Goal: Task Accomplishment & Management: Complete application form

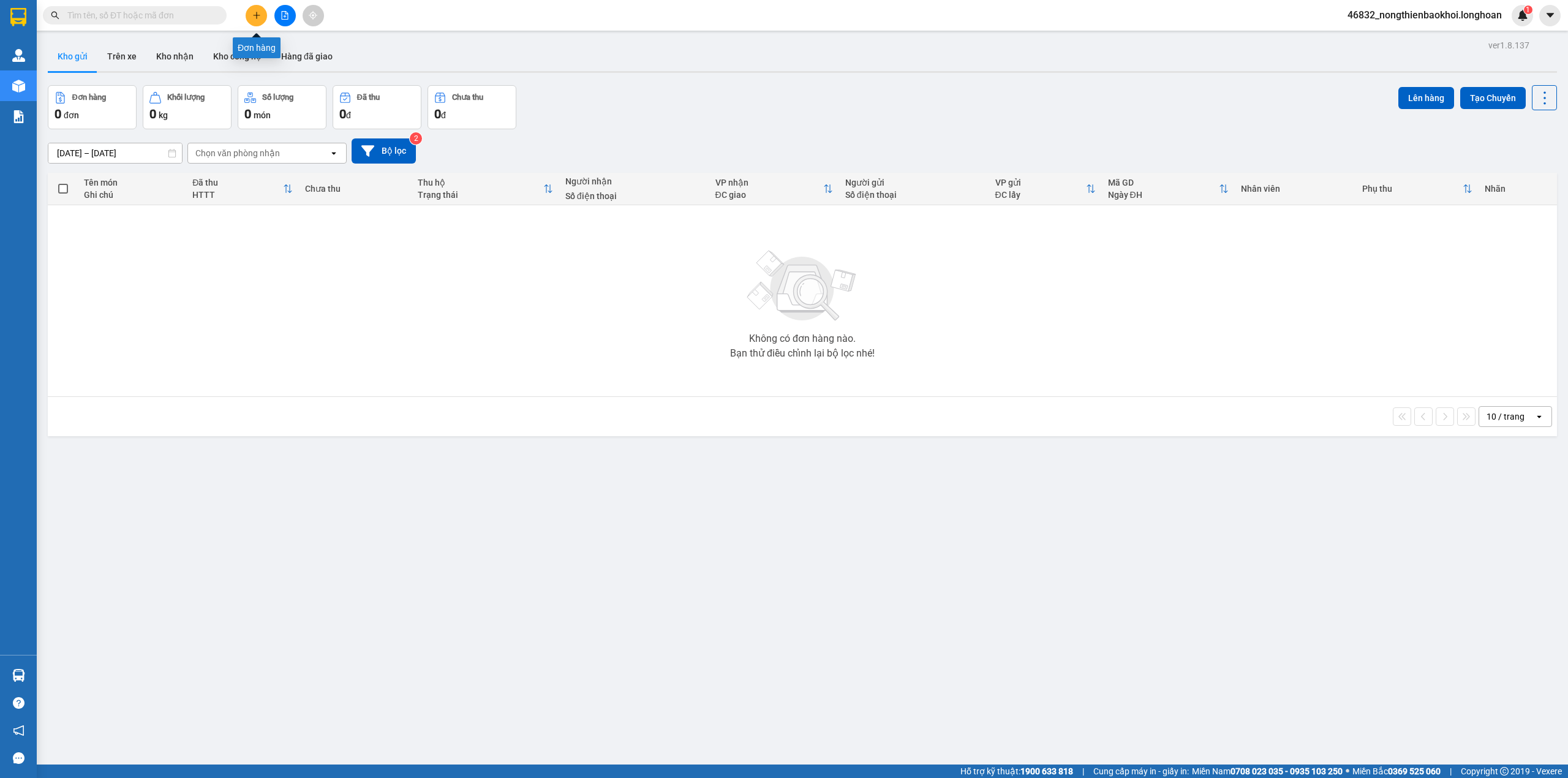
click at [259, 11] on icon "plus" at bounding box center [256, 15] width 9 height 9
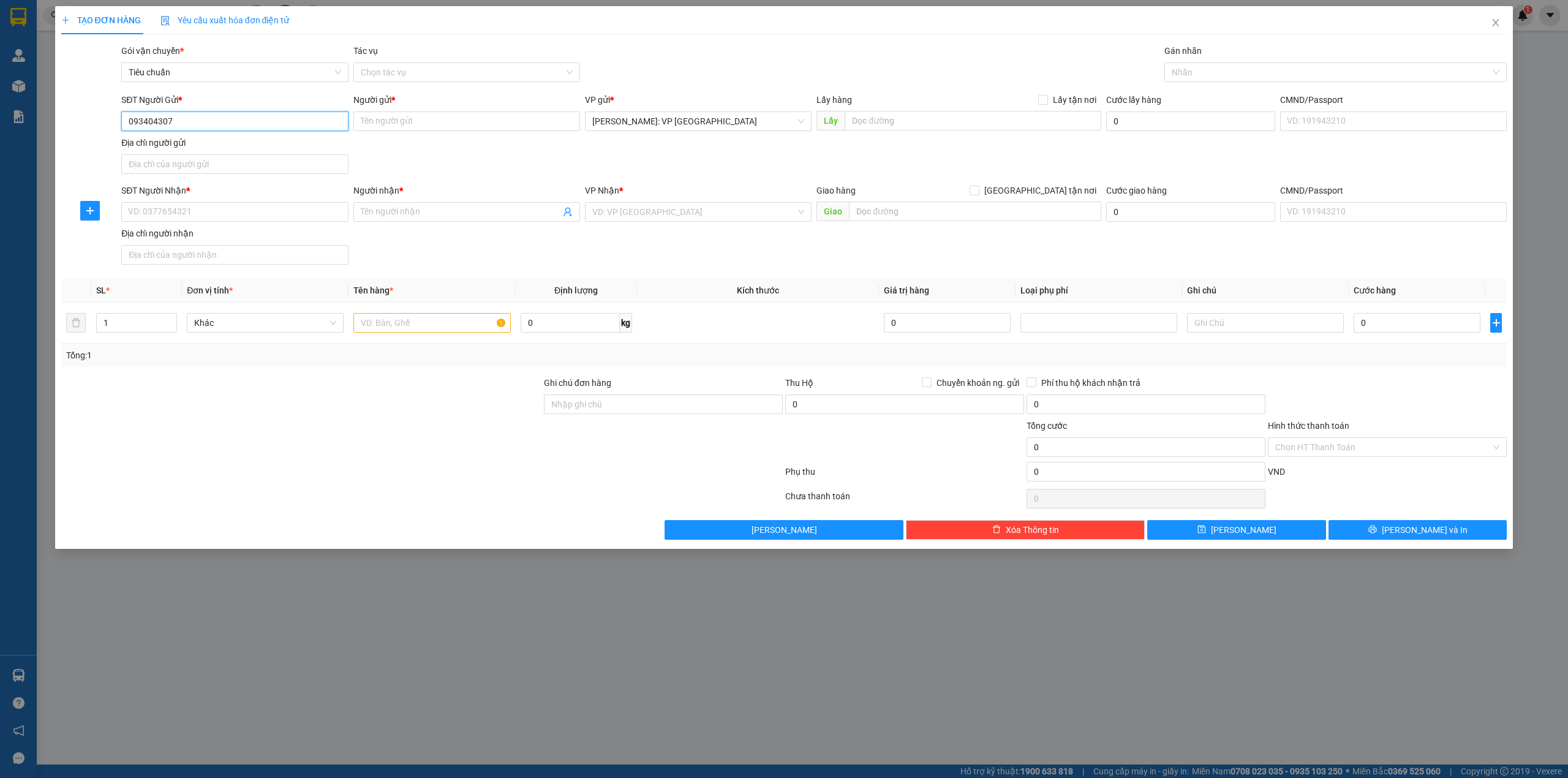
type input "0934043071"
click at [274, 147] on div "0934043071 - thu thảo - pdp nam phong" at bounding box center [234, 146] width 212 height 14
type input "thu thảo - pdp nam phong"
type input "0934043071"
click at [382, 156] on div "SĐT Người Gửi * 0934043071 Người gửi * thu thảo - pdp nam phong VP gửi * Hồ Chí…" at bounding box center [814, 136] width 1391 height 85
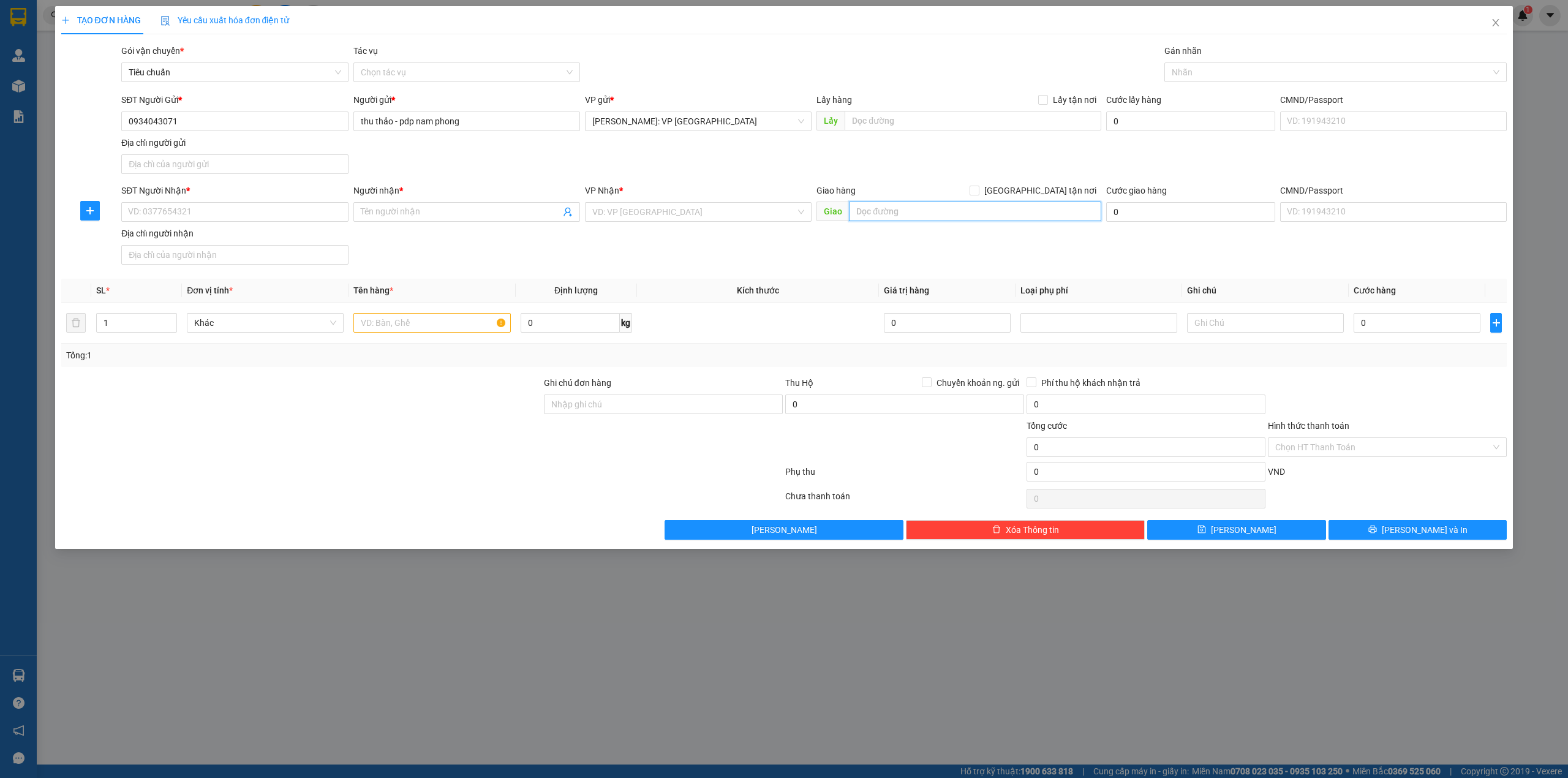
click at [942, 203] on input "text" at bounding box center [975, 211] width 252 height 19
paste input "Kho D5 - 1 thuộc Lô đất ký hiệu: D3, D4 và một phần D5 tại KCN Đài Tư, Số 386 đ…"
type input "Kho D5 - 1 thuộc Lô đất ký hiệu: D3, D4 và một phần D5 tại KCN Đài Tư, Số 386 đ…"
click at [871, 131] on input "text" at bounding box center [973, 120] width 256 height 19
click at [978, 187] on input "Giao tận nơi" at bounding box center [974, 190] width 9 height 9
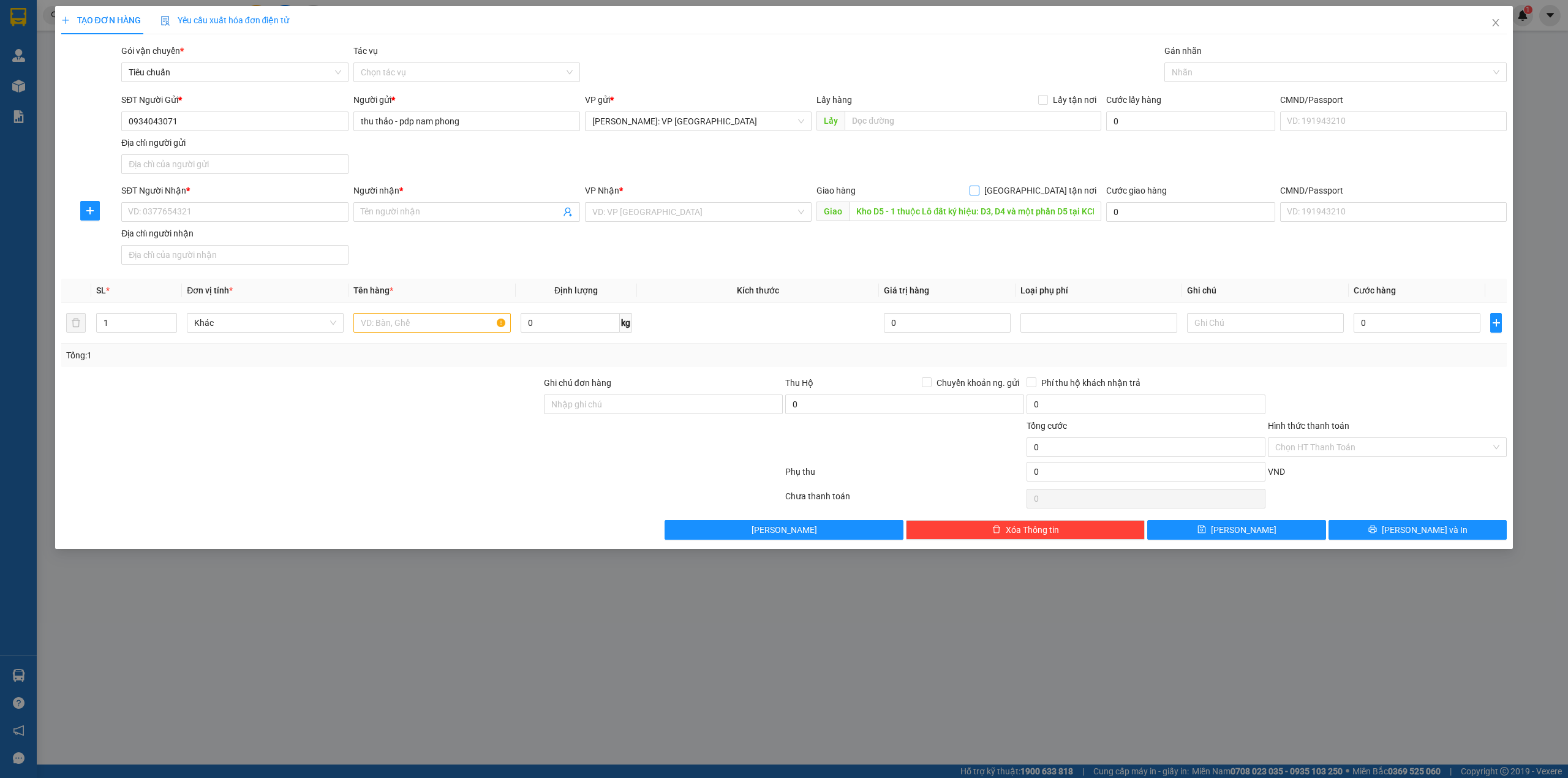
checkbox input "true"
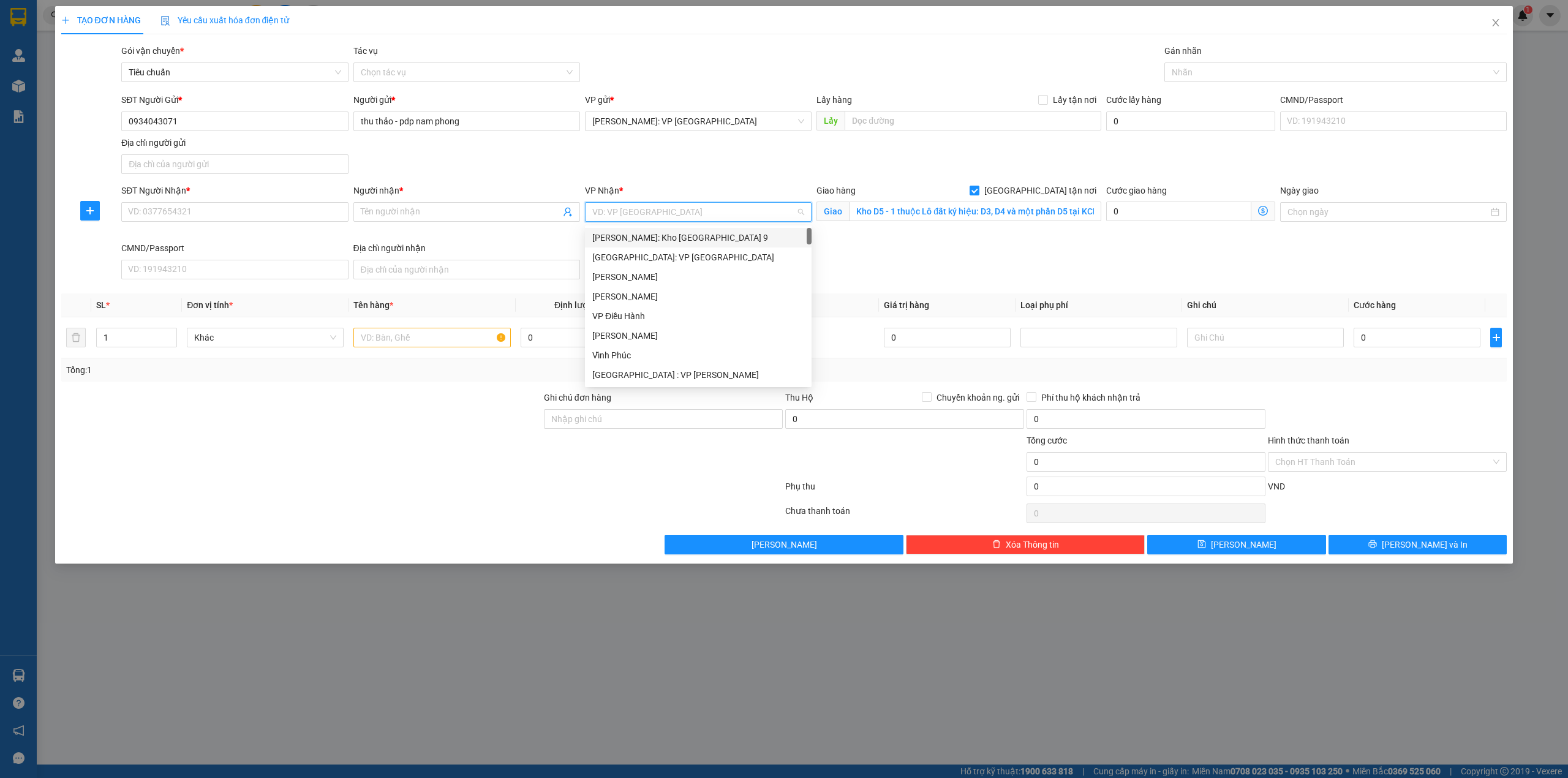
click at [707, 207] on input "search" at bounding box center [694, 212] width 203 height 19
type input "kho"
click at [718, 317] on div "Hà Nội: Kho Văn Điển Thanh Trì" at bounding box center [698, 316] width 212 height 14
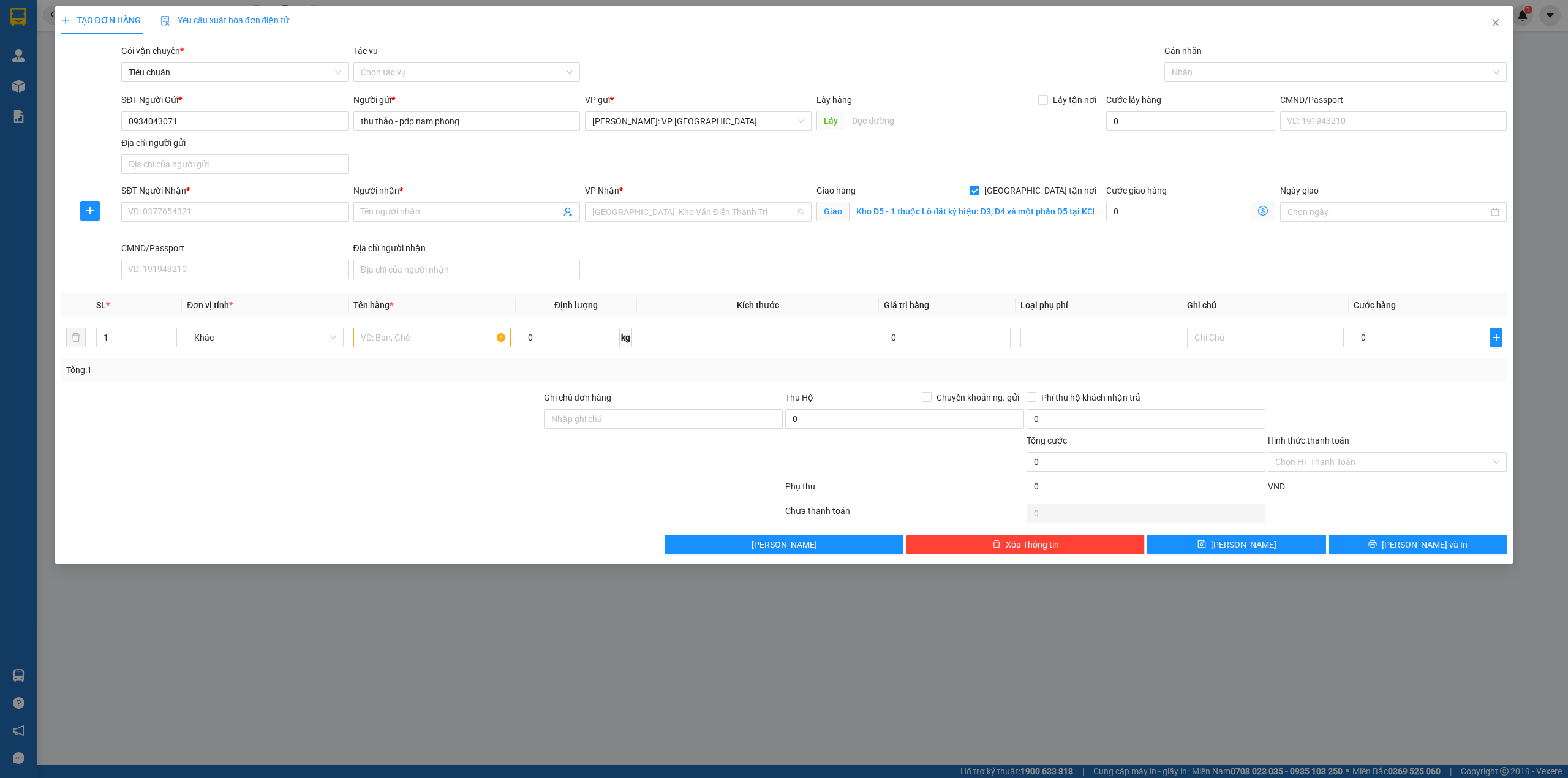
scroll to position [348, 0]
click at [228, 491] on div at bounding box center [422, 489] width 724 height 24
click at [167, 336] on span "up" at bounding box center [170, 335] width 7 height 7
click at [167, 335] on span "up" at bounding box center [170, 335] width 7 height 7
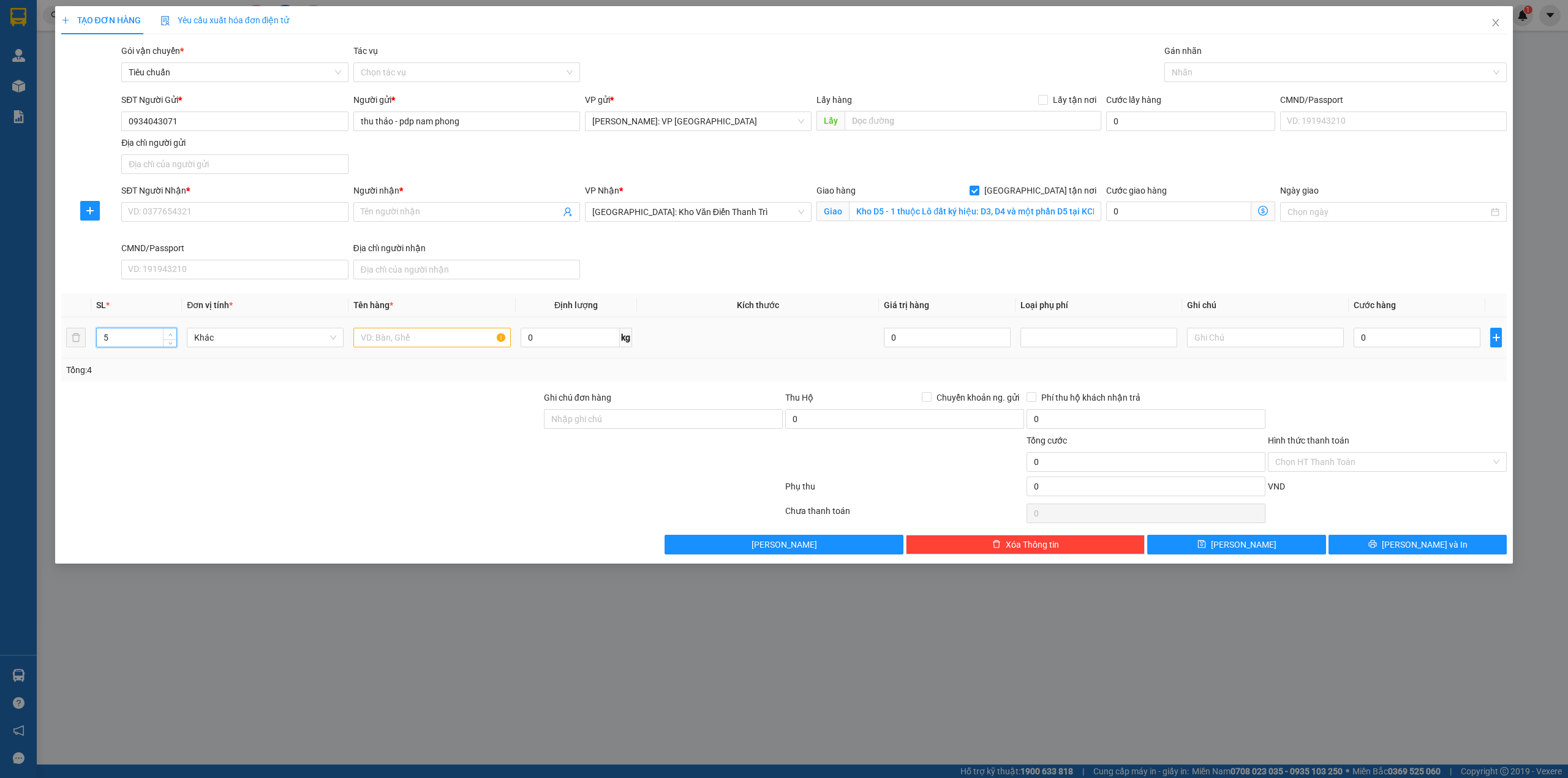
click at [167, 335] on span "up" at bounding box center [170, 335] width 7 height 7
type input "6"
click at [167, 335] on span "up" at bounding box center [170, 335] width 7 height 7
drag, startPoint x: 461, startPoint y: 353, endPoint x: 460, endPoint y: 341, distance: 12.0
click at [460, 341] on input "text" at bounding box center [432, 337] width 157 height 19
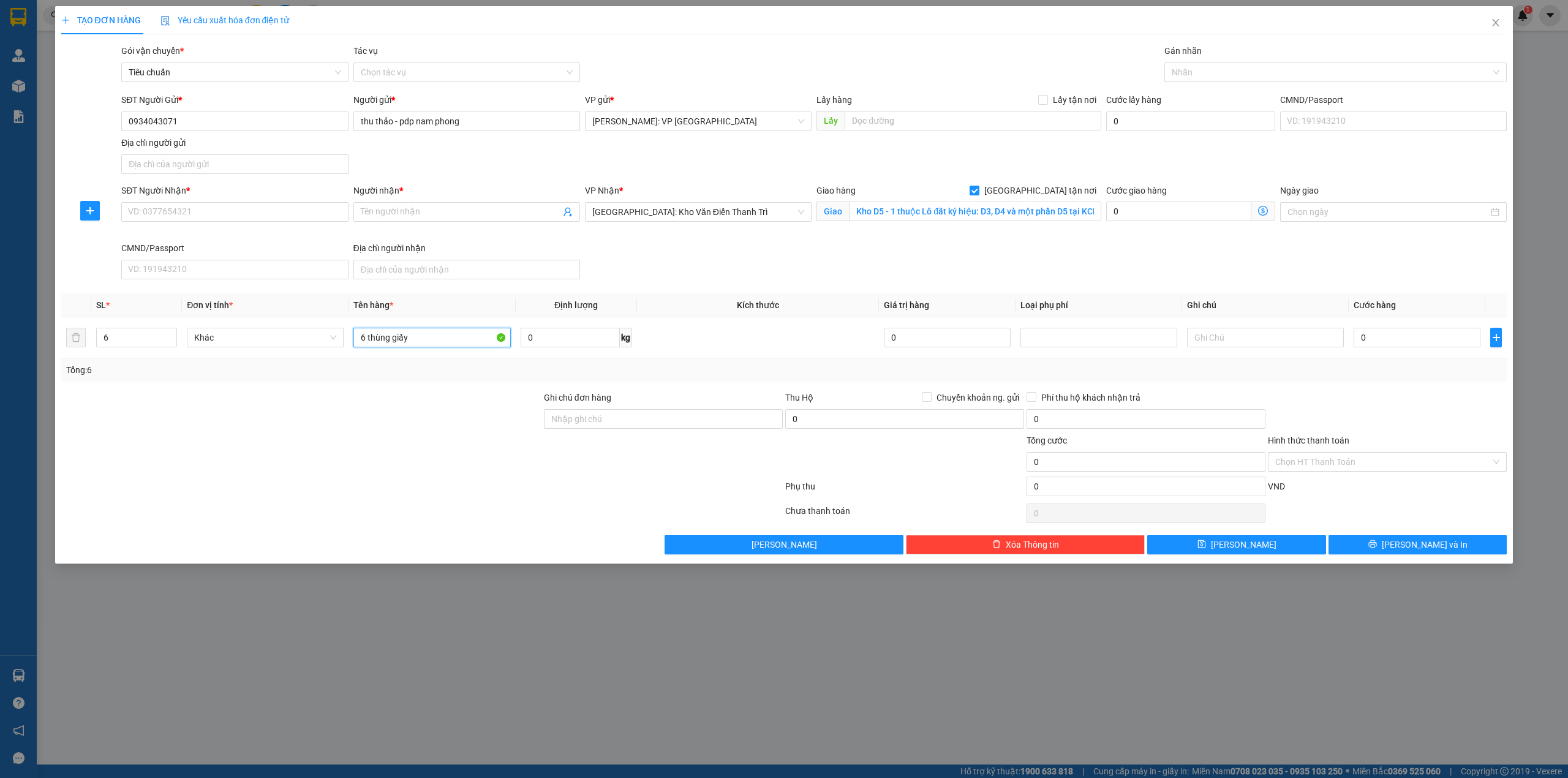
type input "6 thùng giấy"
click at [468, 381] on div "Tổng: 6" at bounding box center [784, 370] width 1447 height 23
click at [451, 379] on div "Tổng: 6" at bounding box center [784, 370] width 1447 height 23
drag, startPoint x: 430, startPoint y: 386, endPoint x: 436, endPoint y: 387, distance: 6.1
click at [430, 387] on div "Transit Pickup Surcharge Ids Transit Deliver Surcharge Ids Transit Deliver Surc…" at bounding box center [784, 299] width 1447 height 510
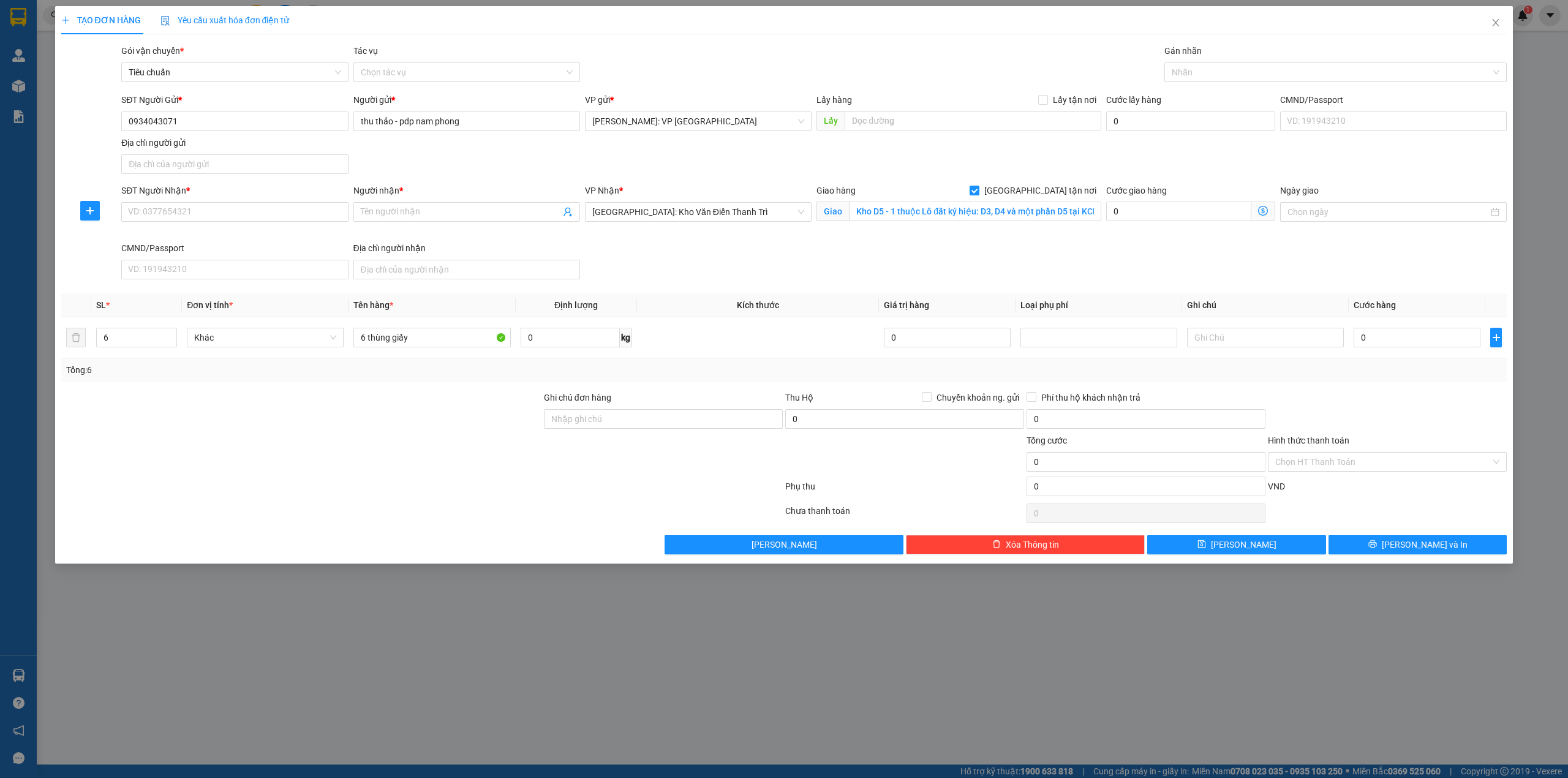
click at [439, 388] on div "Transit Pickup Surcharge Ids Transit Deliver Surcharge Ids Transit Deliver Surc…" at bounding box center [784, 299] width 1447 height 510
click at [439, 479] on div at bounding box center [422, 489] width 724 height 24
click at [1184, 77] on div at bounding box center [1330, 72] width 325 height 14
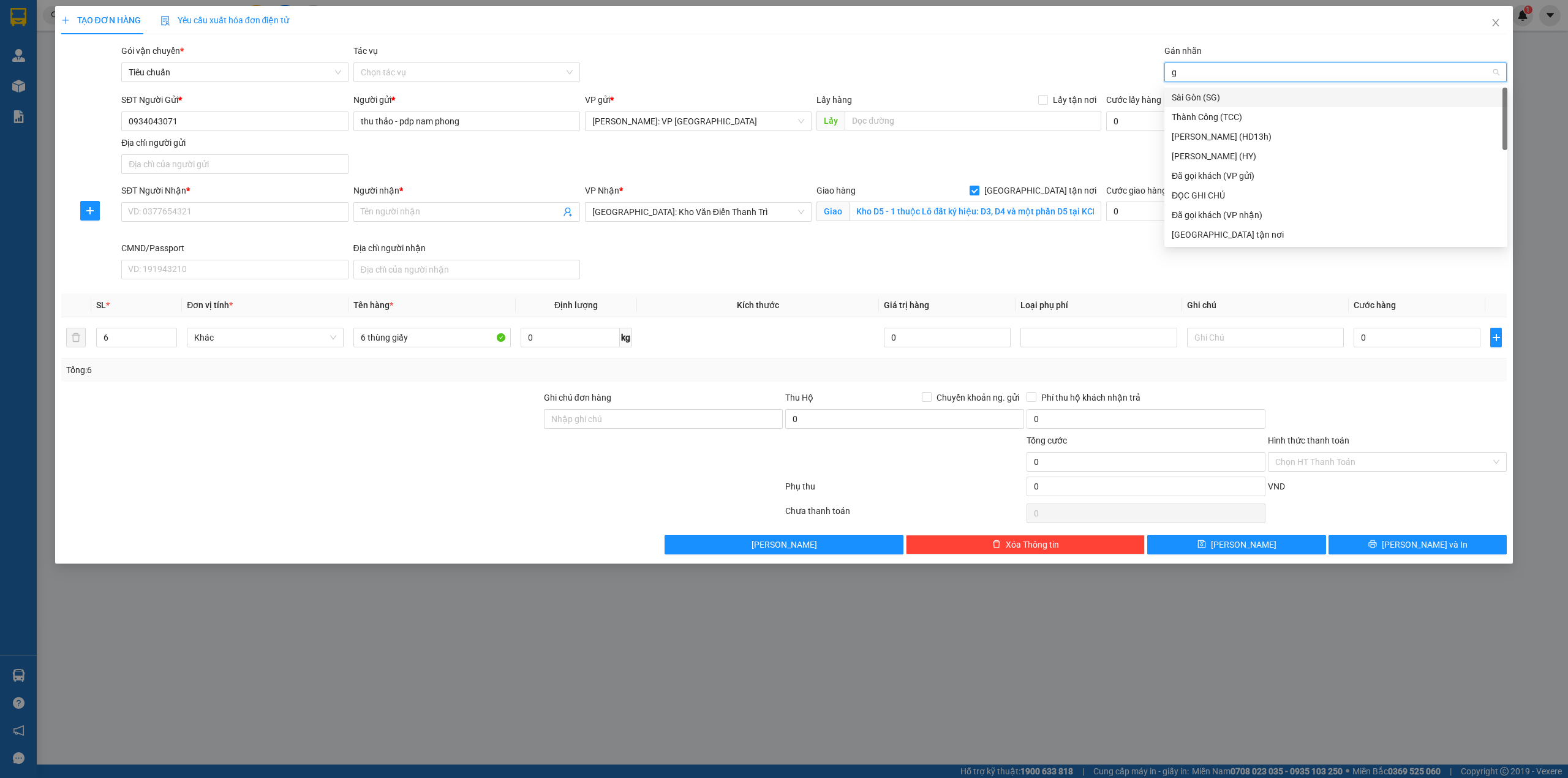
type input "gi"
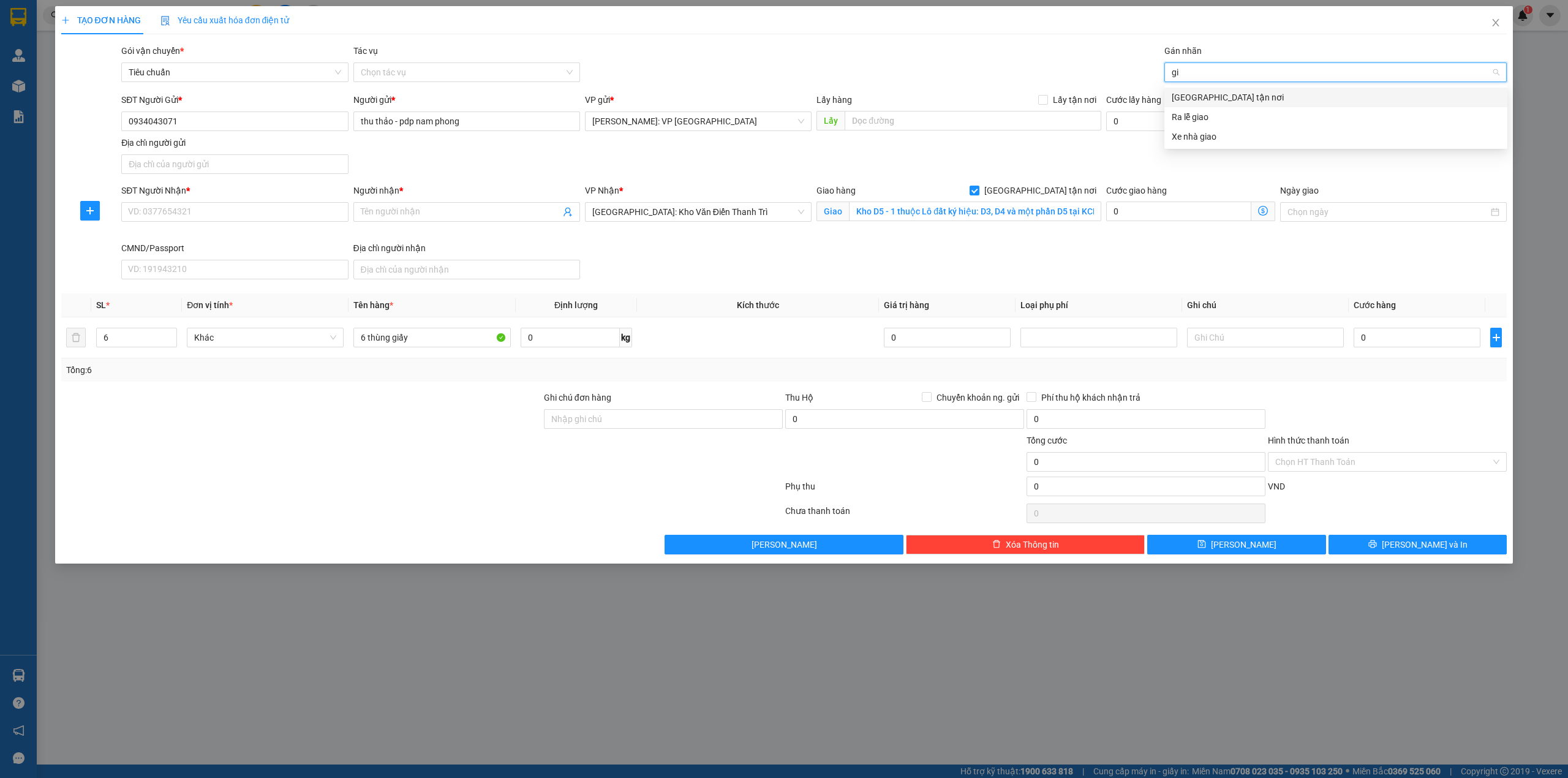
click at [1184, 89] on div "Giao tận nơi" at bounding box center [1336, 97] width 343 height 19
click at [930, 70] on div "Gói vận chuyển * Tiêu chuẩn Tác vụ Chọn tác vụ Gán nhãn Giao tận nơi" at bounding box center [814, 65] width 1391 height 43
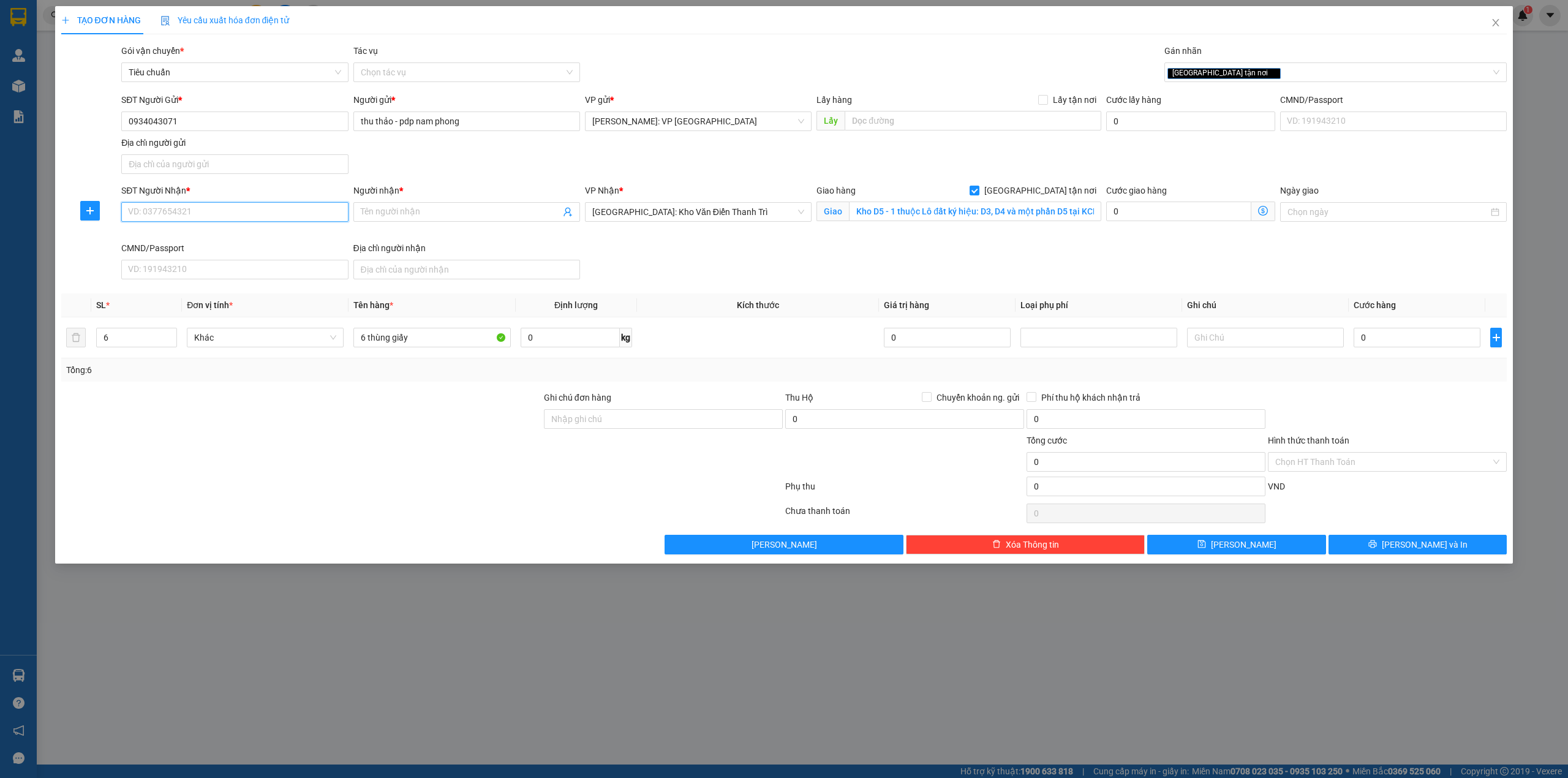
click at [151, 219] on input "SĐT Người Nhận *" at bounding box center [235, 211] width 227 height 19
type input "0888917090"
click at [394, 221] on span at bounding box center [467, 211] width 227 height 19
click at [192, 214] on input "0888917090" at bounding box center [235, 211] width 227 height 19
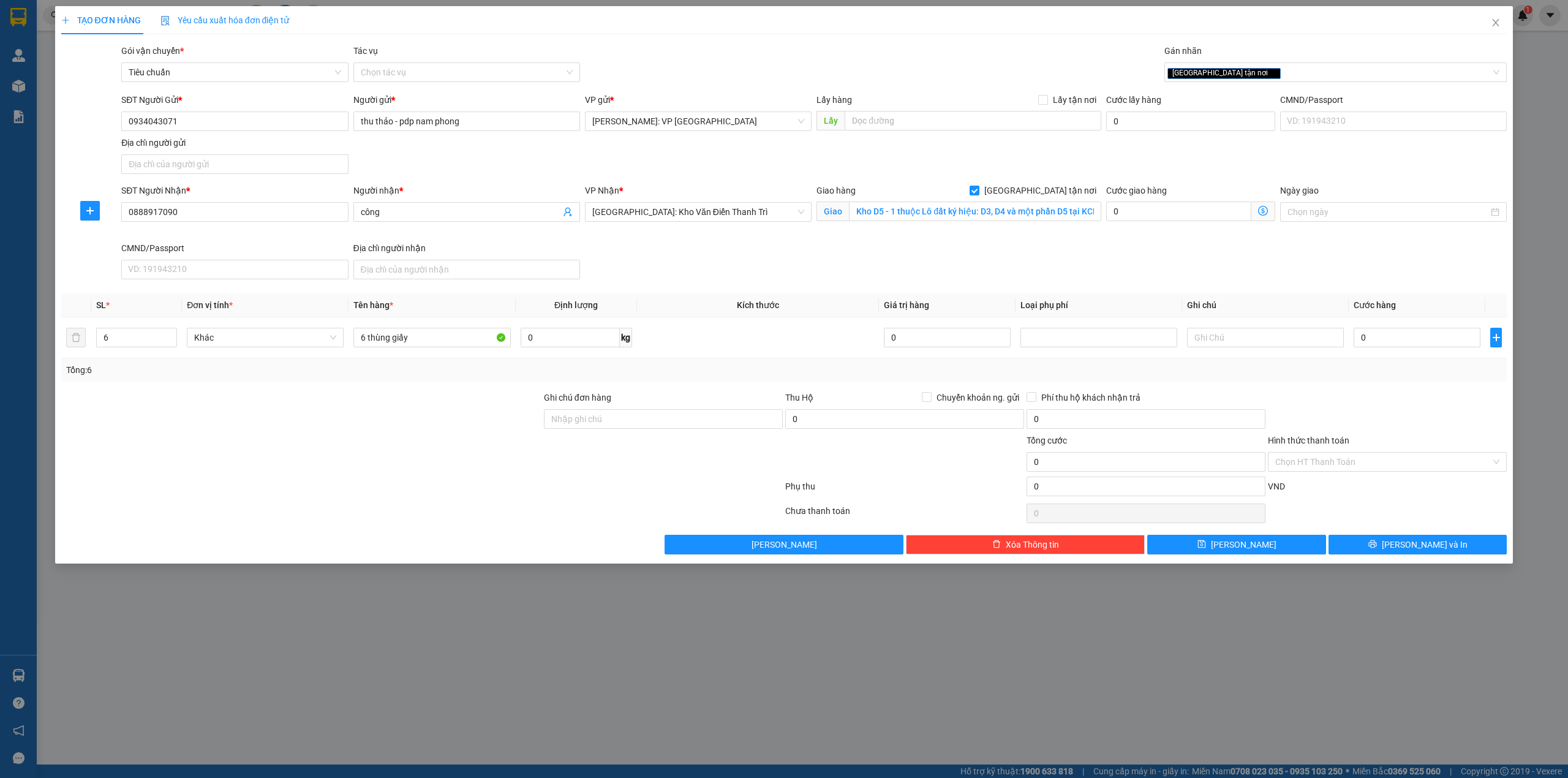
drag, startPoint x: 657, startPoint y: 243, endPoint x: 669, endPoint y: 236, distance: 13.9
click at [669, 239] on div "VP Nhận * Hà Nội: Kho Văn Điển Thanh Trì" at bounding box center [698, 213] width 231 height 57
click at [446, 446] on div at bounding box center [302, 455] width 483 height 43
click at [403, 215] on input "công" at bounding box center [460, 212] width 200 height 14
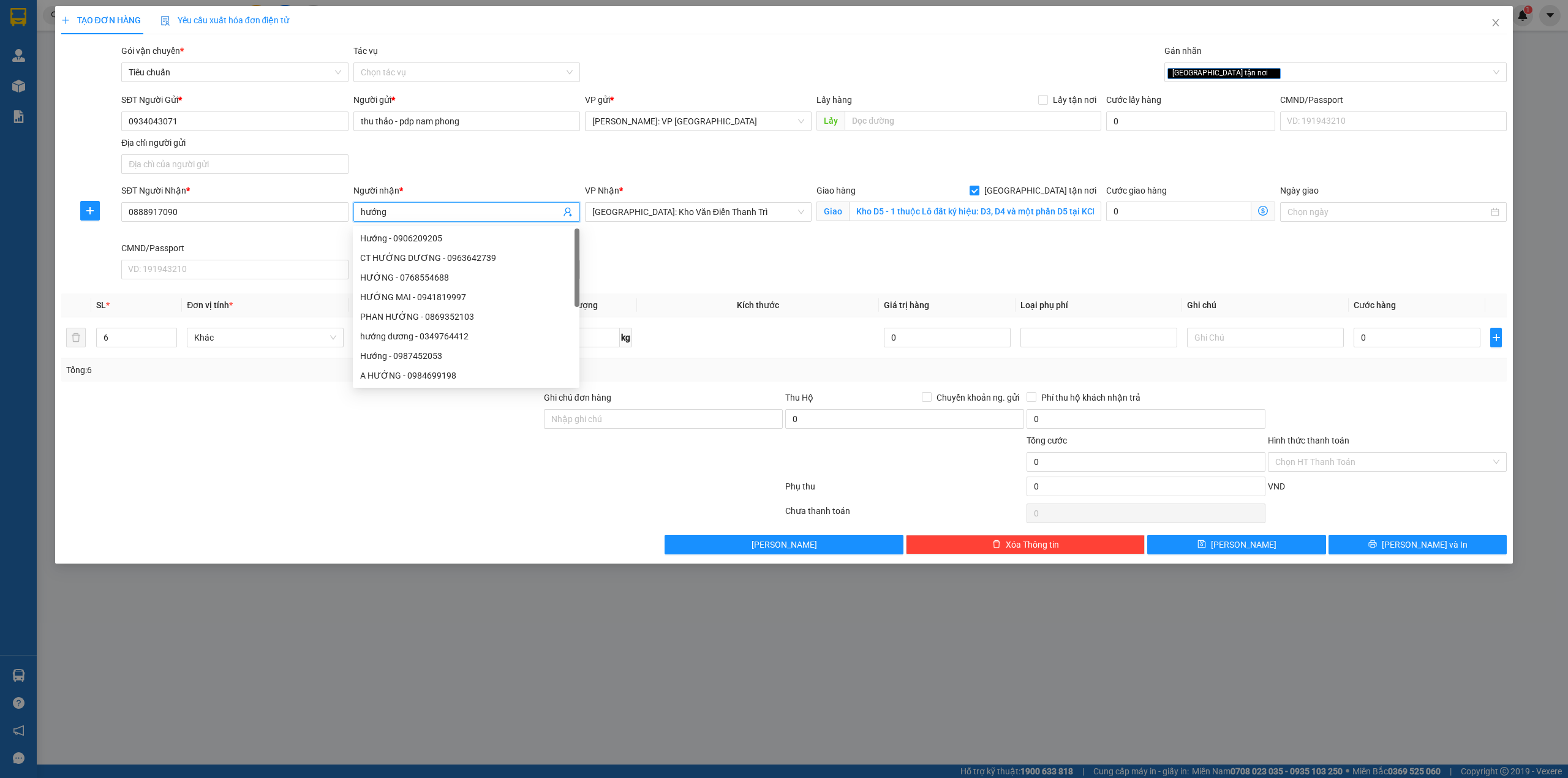
type input "hướng"
click at [545, 152] on div "SĐT Người Gửi * 0934043071 Người gửi * thu thảo - pdp nam phong VP gửi * Hồ Chí…" at bounding box center [814, 136] width 1391 height 85
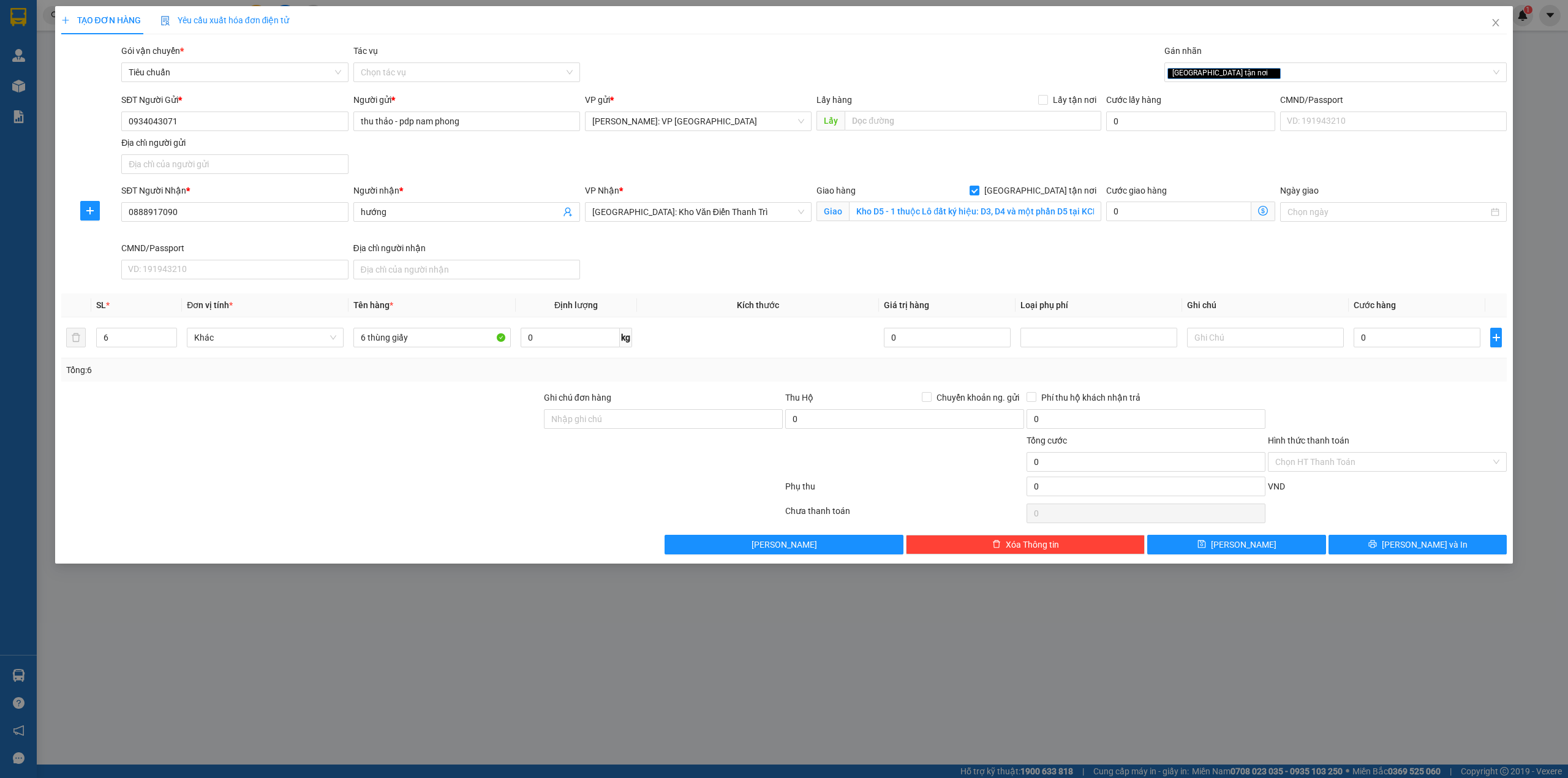
click at [1052, 280] on div "SĐT Người Nhận * 0888917090 Người nhận * hướng VP Nhận * Hà Nội: Kho Văn Điển T…" at bounding box center [814, 234] width 1391 height 101
click at [439, 344] on input "6 thùng giấy" at bounding box center [432, 337] width 157 height 19
type input "6 thùng giấy (khăn)"
click at [514, 493] on div at bounding box center [422, 489] width 724 height 24
click at [760, 22] on div "TẠO ĐƠN HÀNG Yêu cầu xuất hóa đơn điện tử" at bounding box center [784, 20] width 1447 height 28
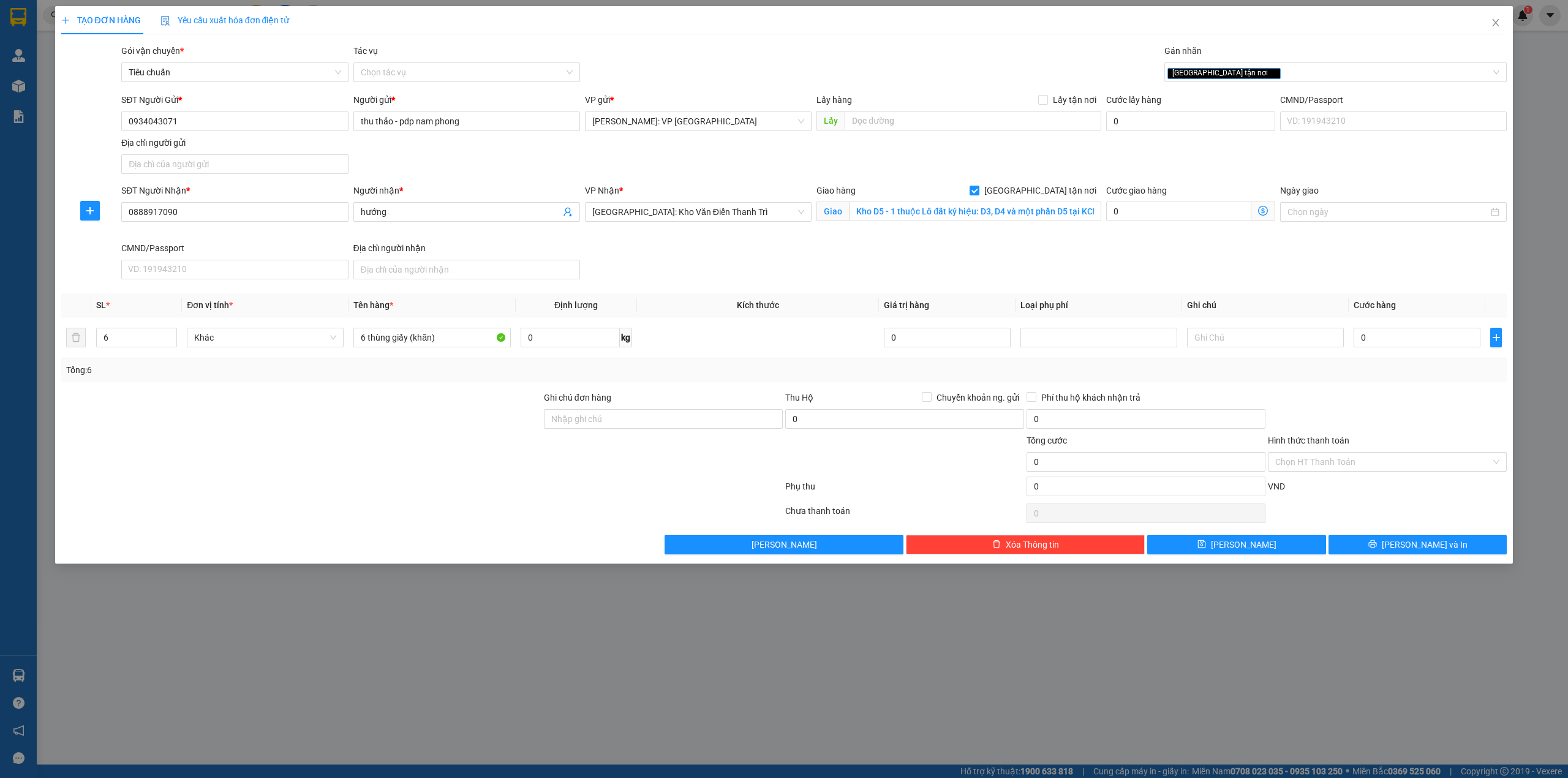
click at [323, 611] on div "TẠO ĐƠN HÀNG Yêu cầu xuất hóa đơn điện tử Transit Pickup Surcharge Ids Transit …" at bounding box center [784, 389] width 1568 height 778
click at [330, 521] on div at bounding box center [422, 514] width 724 height 24
